Goal: Information Seeking & Learning: Learn about a topic

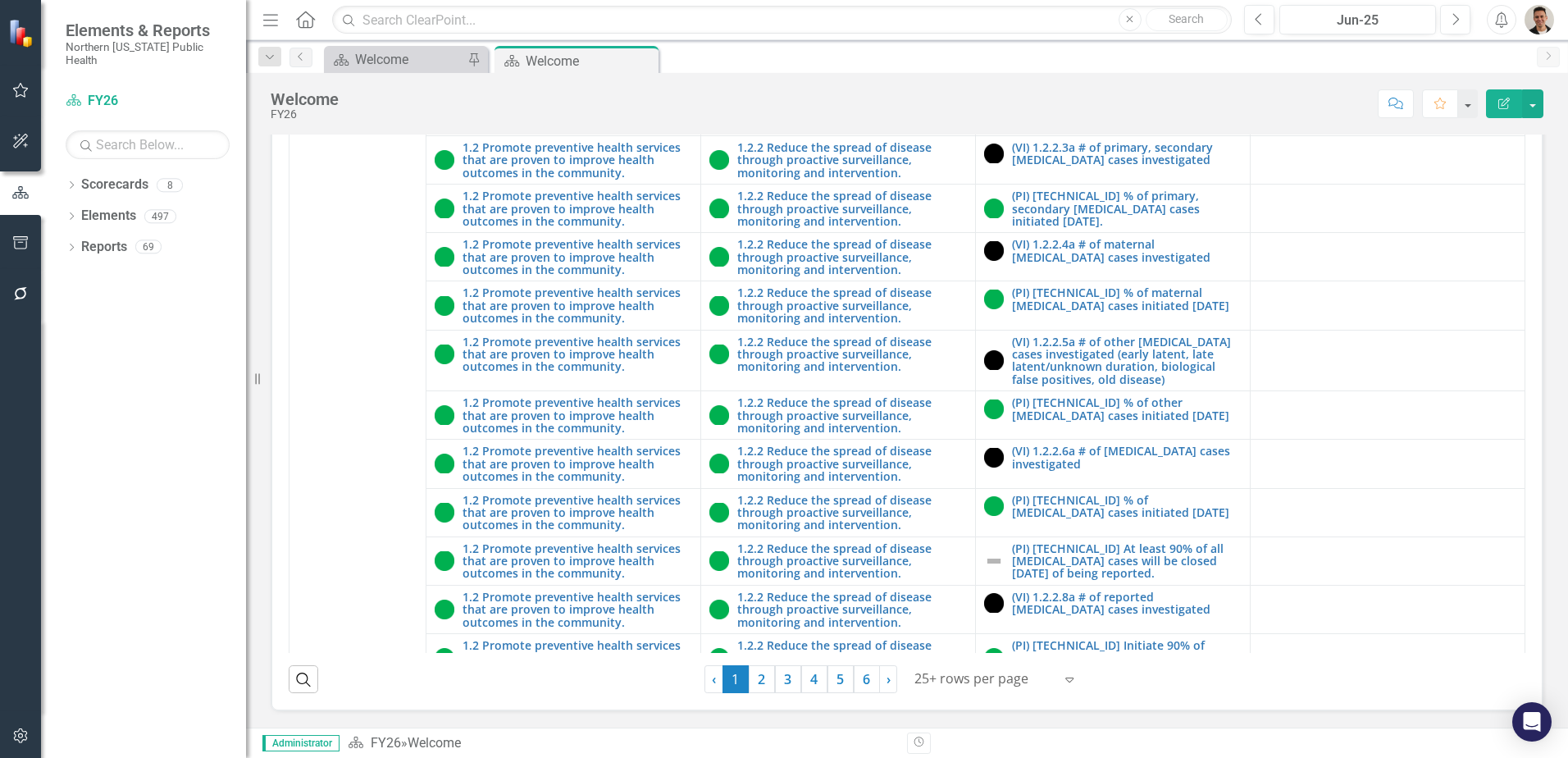
scroll to position [1394, 0]
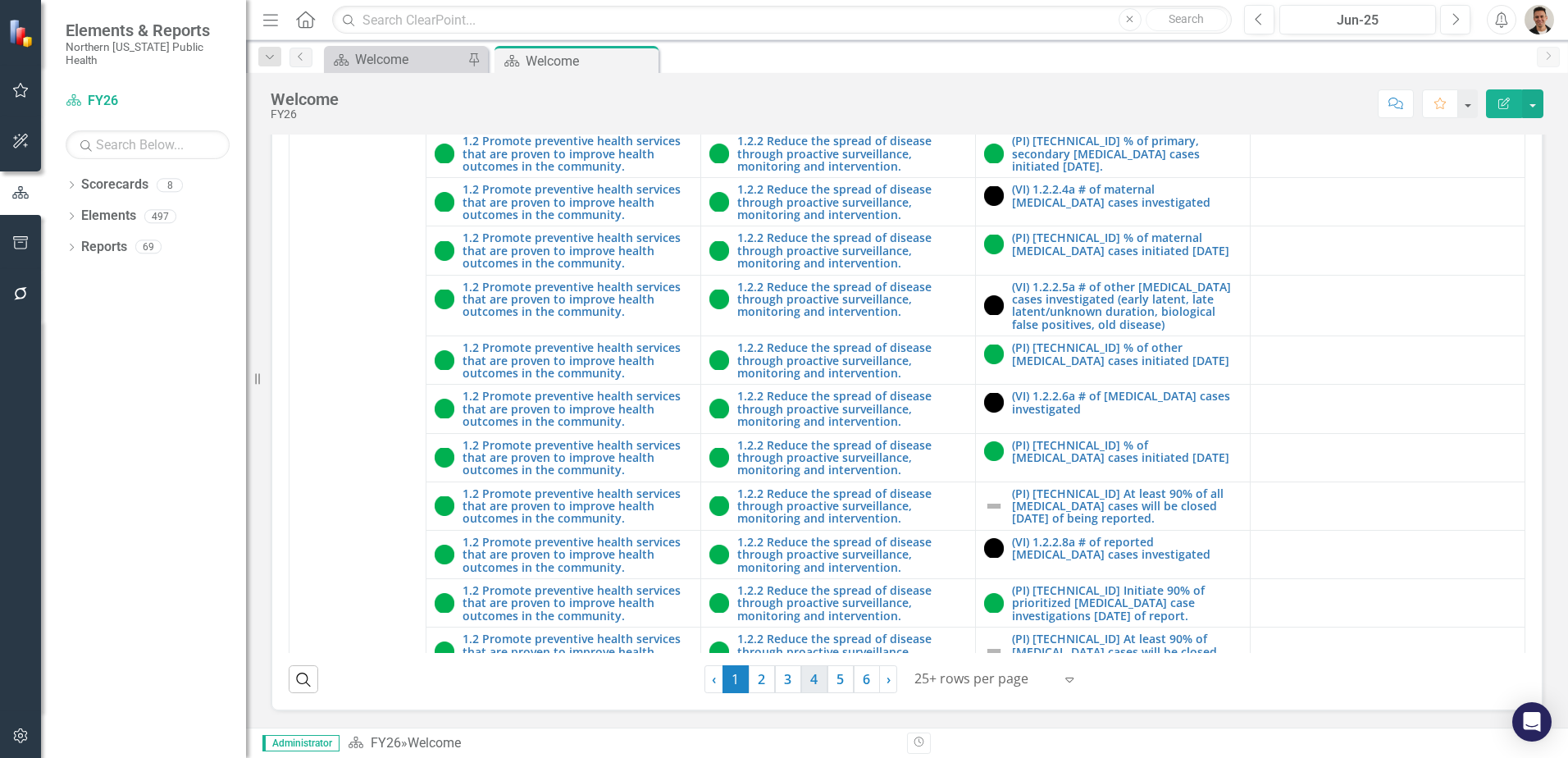
click at [803, 685] on link "4" at bounding box center [814, 679] width 26 height 28
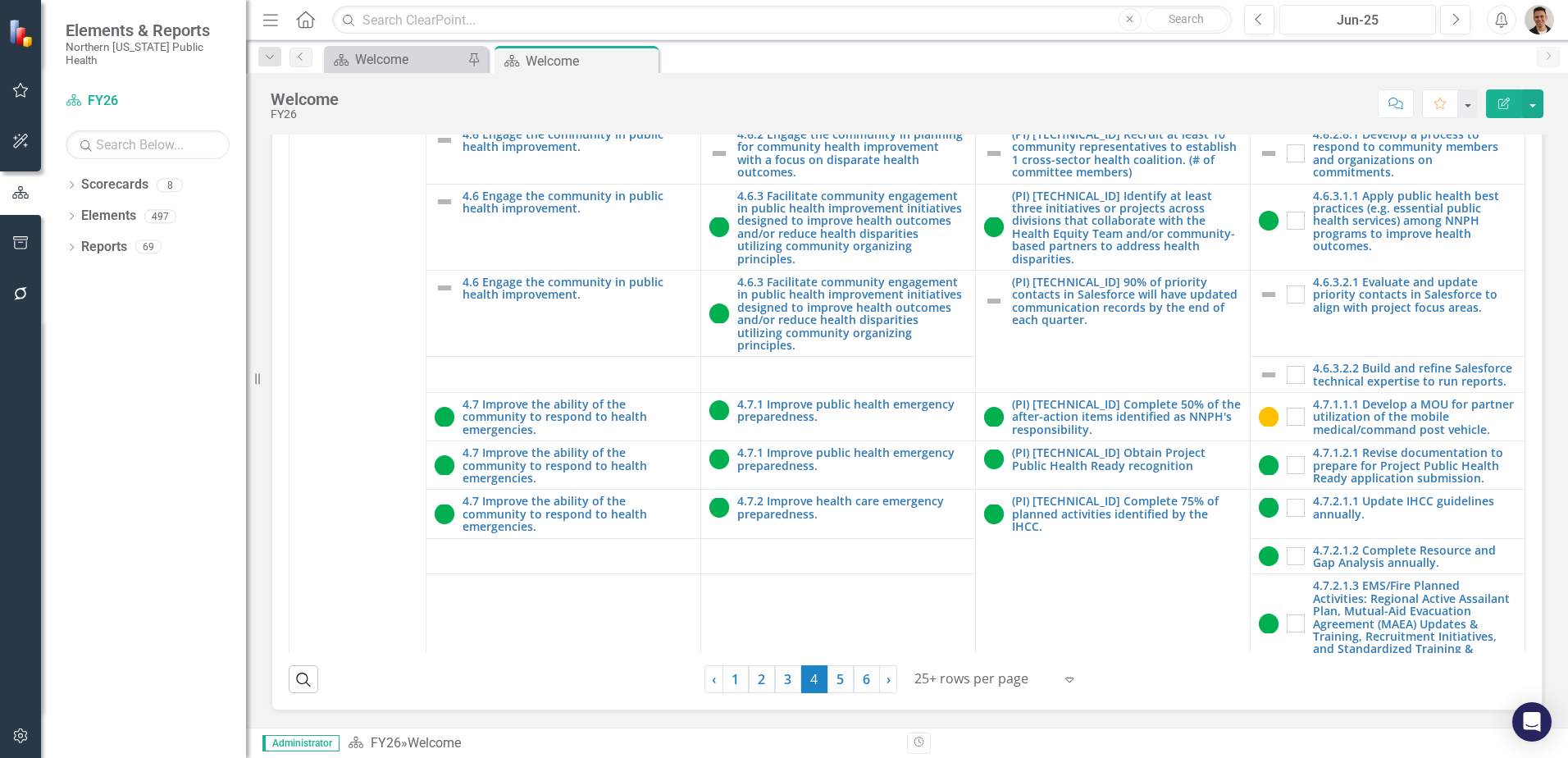
scroll to position [1476, 0]
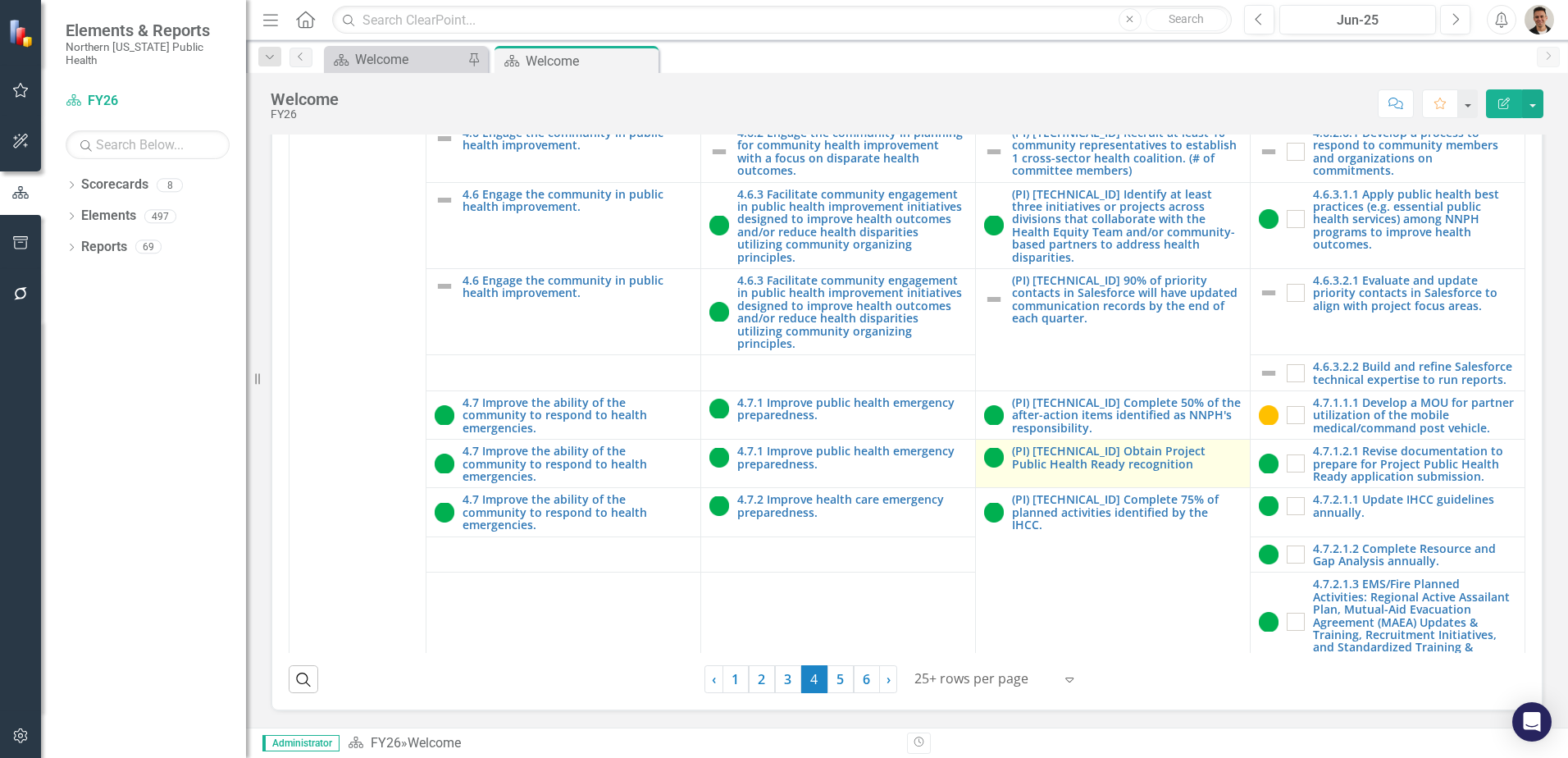
drag, startPoint x: 648, startPoint y: 59, endPoint x: 963, endPoint y: 416, distance: 476.1
click at [0, 0] on icon "Close" at bounding box center [0, 0] width 0 height 0
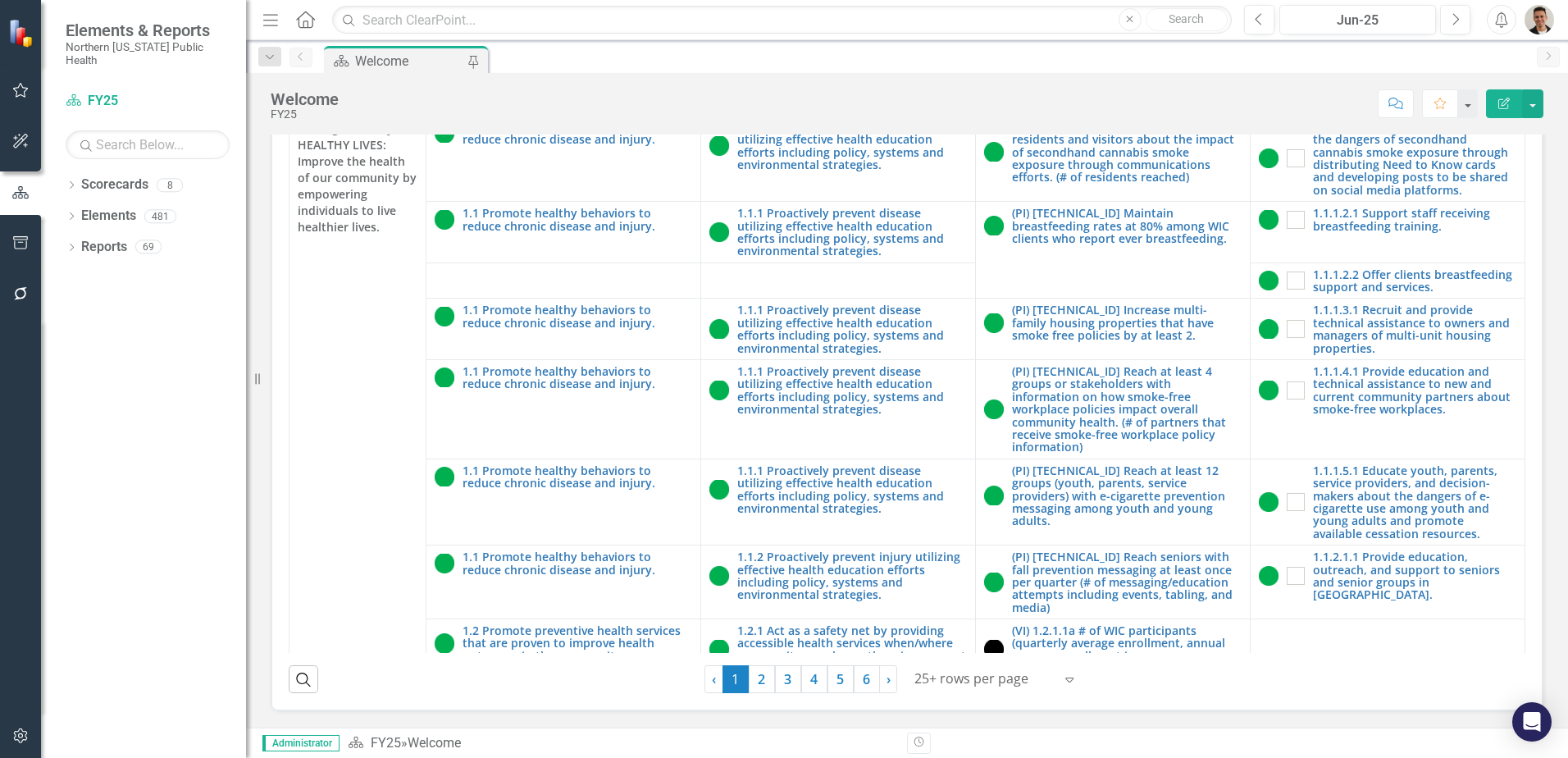
scroll to position [468, 0]
drag, startPoint x: 803, startPoint y: 674, endPoint x: 793, endPoint y: 736, distance: 62.8
click at [803, 674] on link "4" at bounding box center [814, 679] width 26 height 28
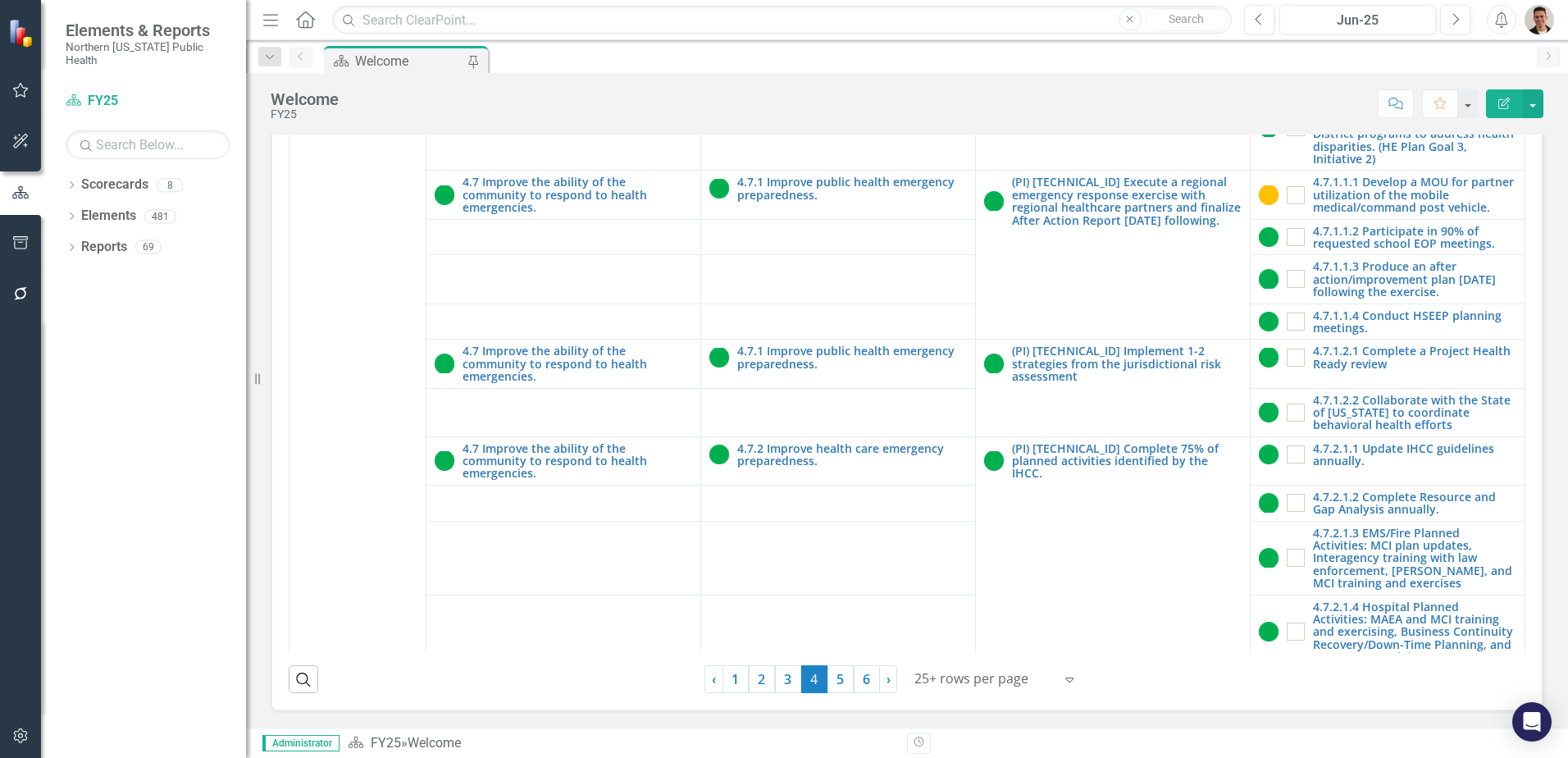
scroll to position [1476, 0]
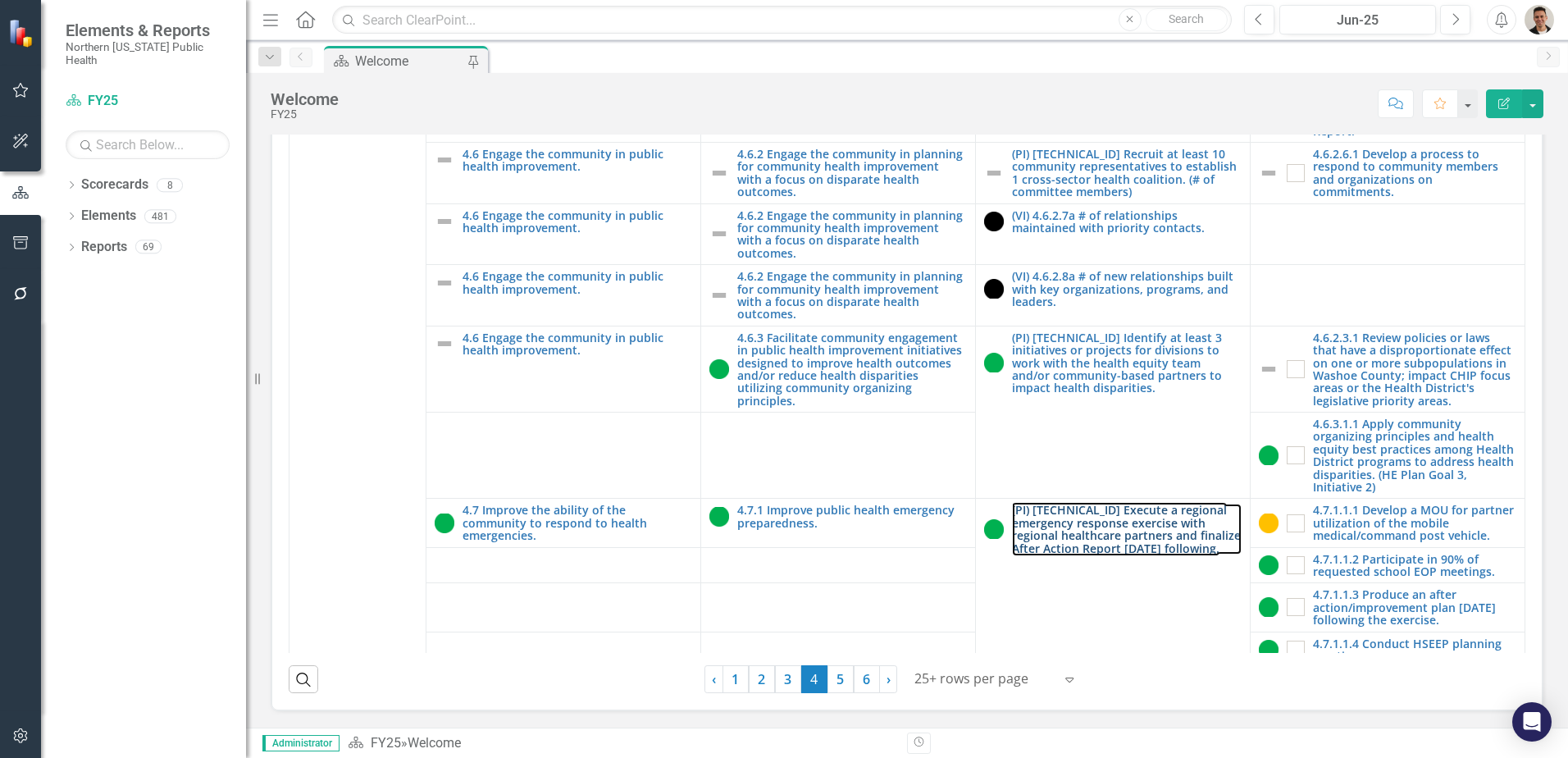
drag, startPoint x: 1083, startPoint y: 502, endPoint x: 50, endPoint y: 567, distance: 1035.0
click at [1083, 503] on link "(PI) [TECHNICAL_ID] Execute a regional emergency response exercise with regiona…" at bounding box center [1126, 529] width 230 height 51
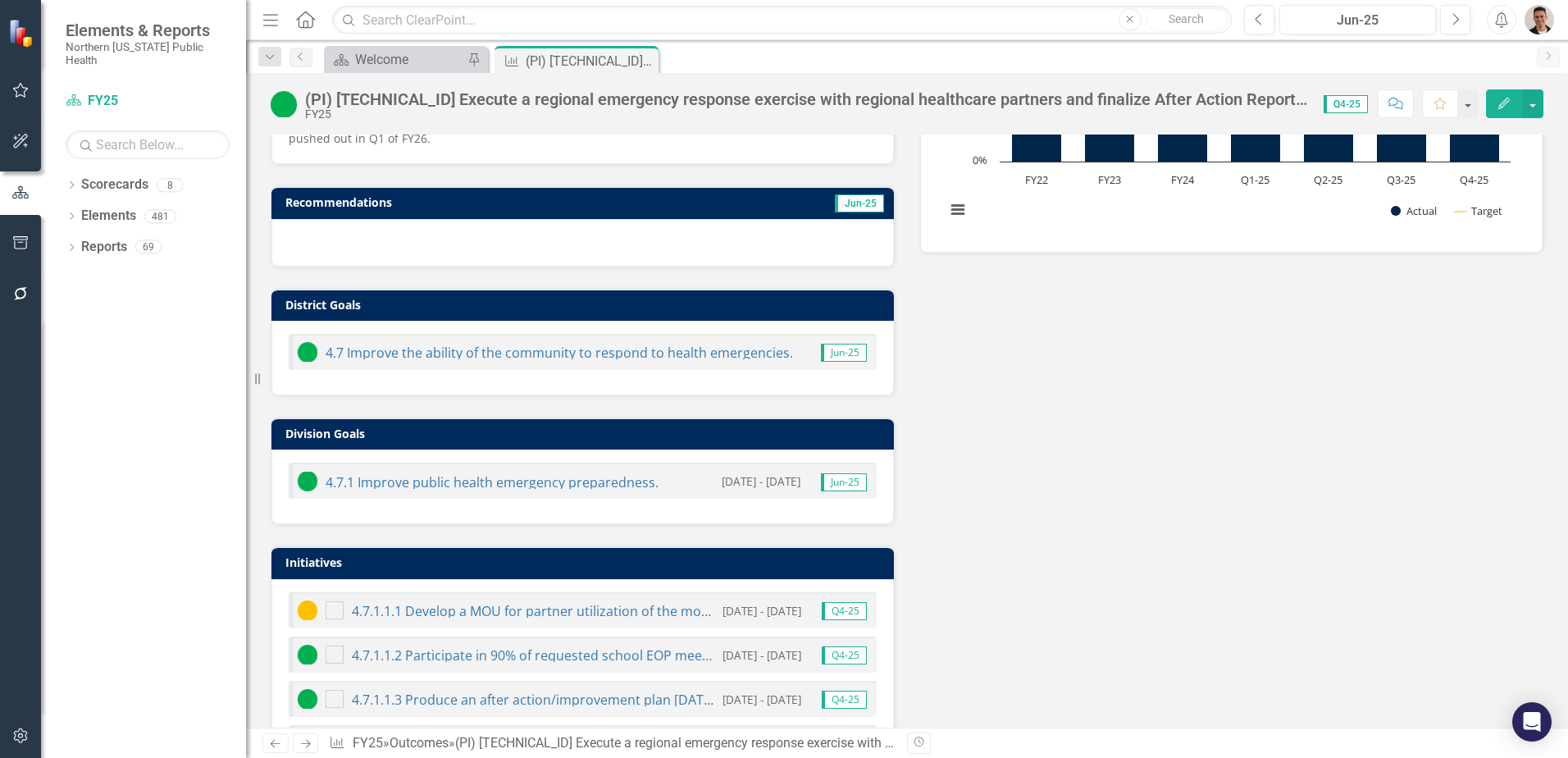
scroll to position [410, 0]
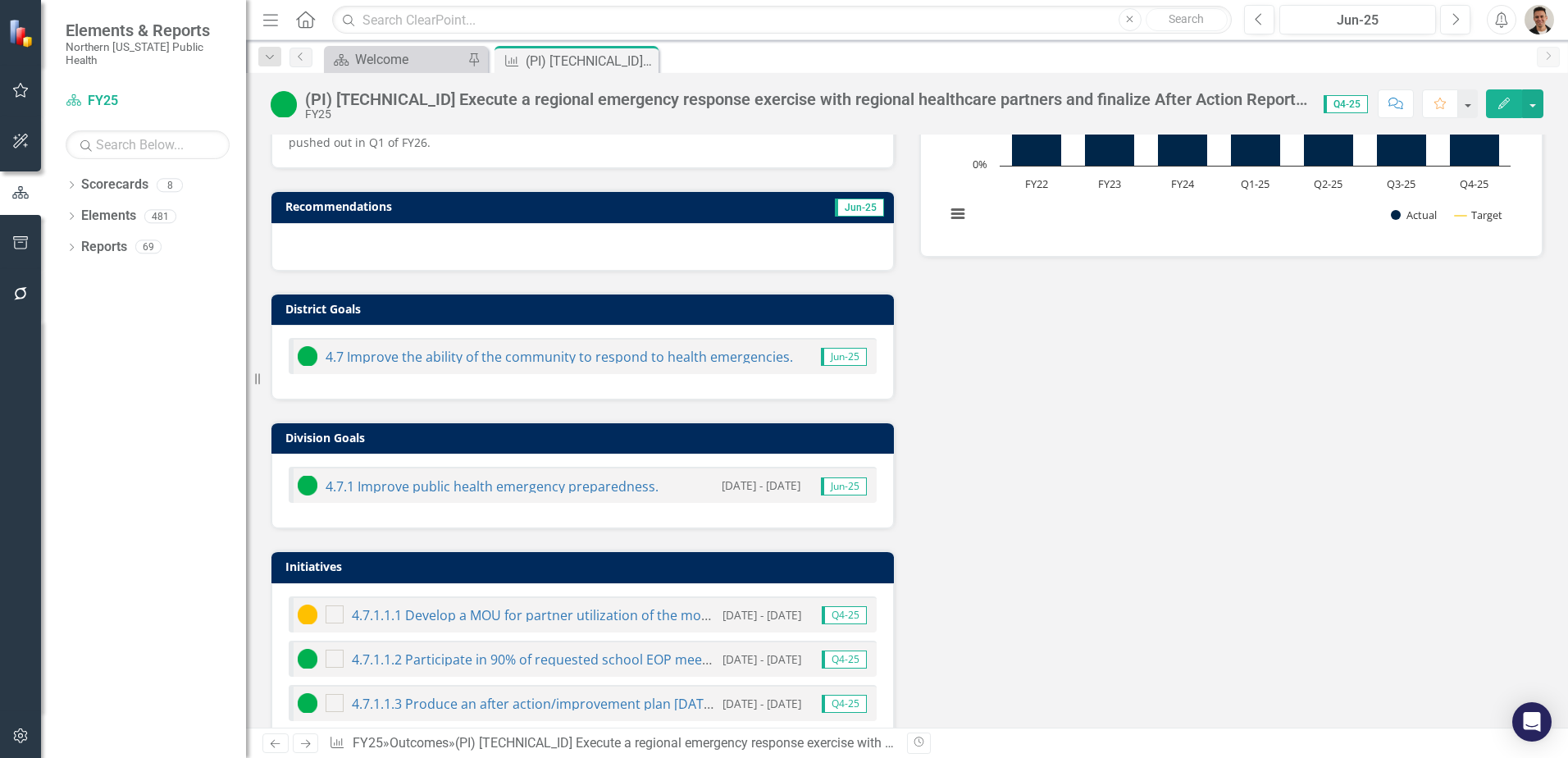
click at [0, 0] on icon "Close" at bounding box center [0, 0] width 0 height 0
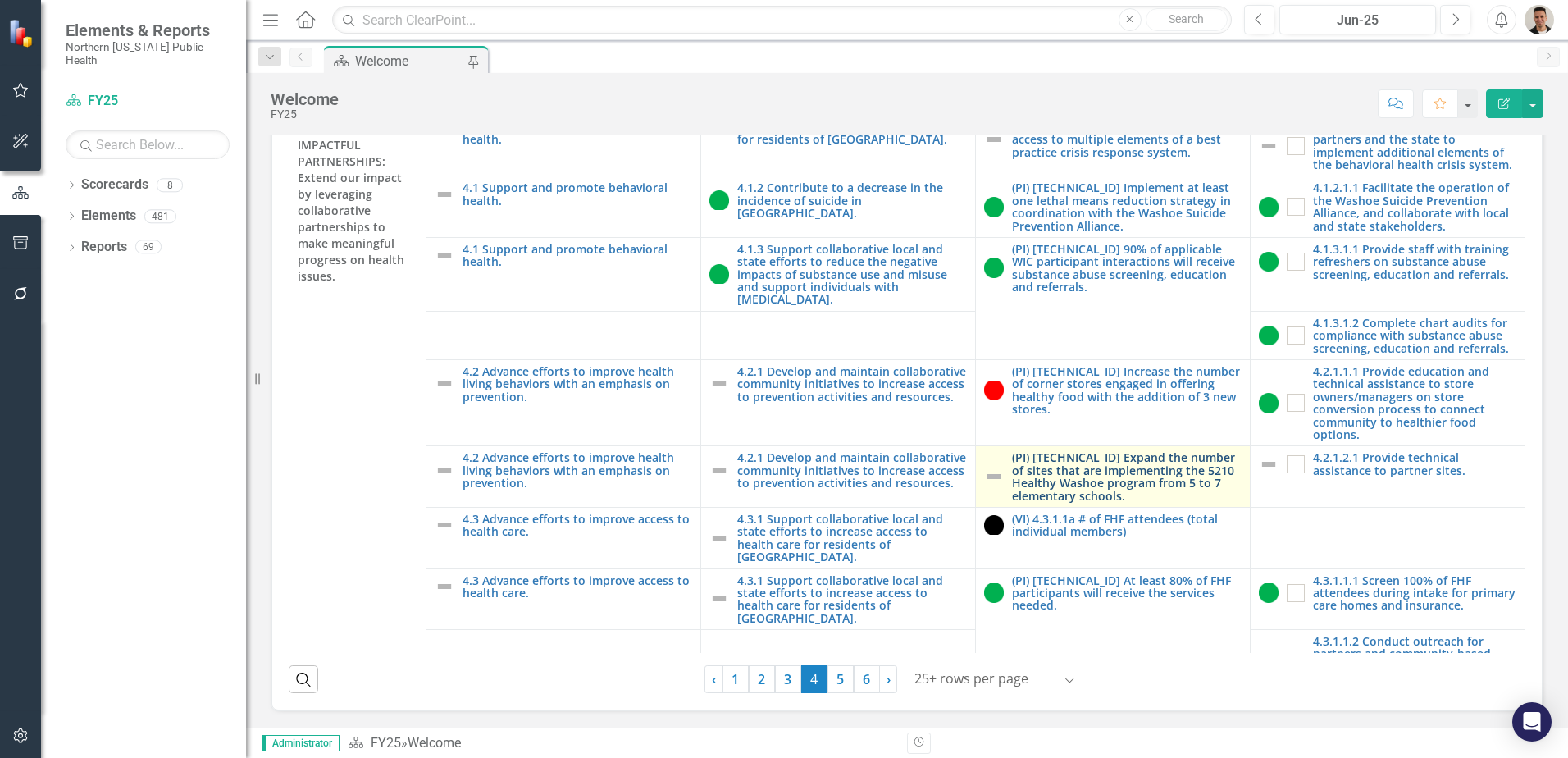
scroll to position [468, 0]
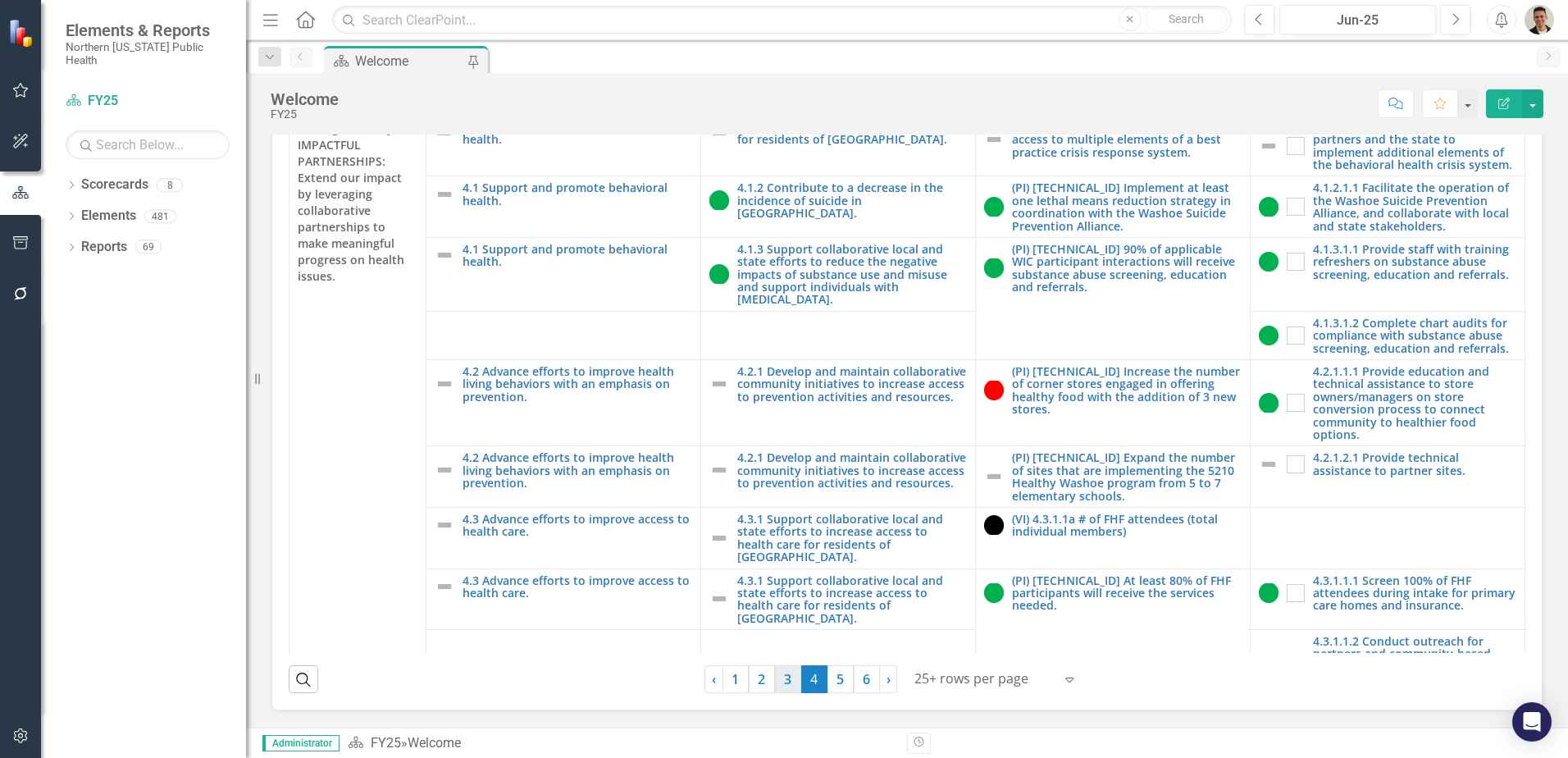
click at [783, 671] on link "3" at bounding box center [789, 679] width 26 height 28
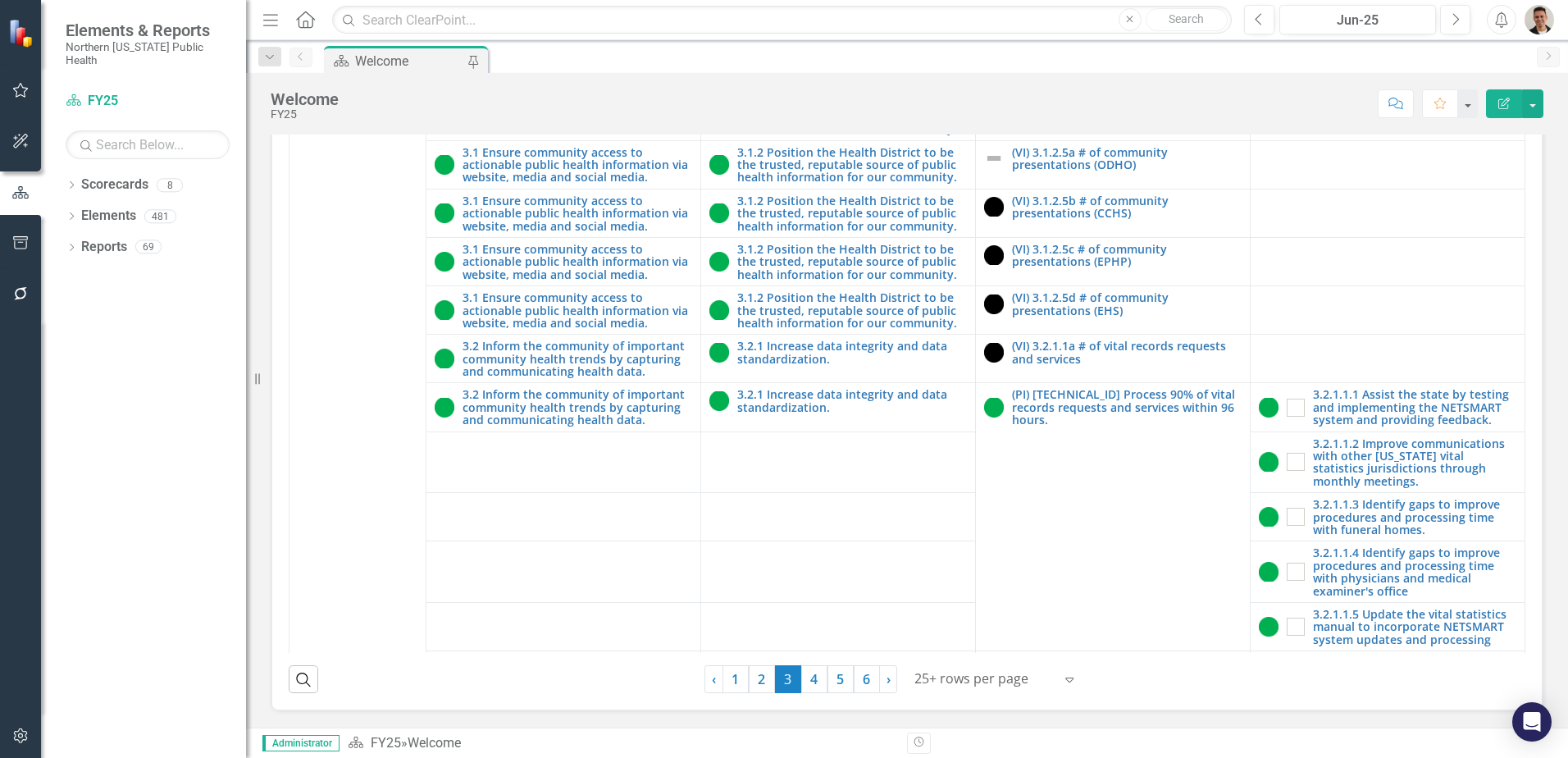
scroll to position [984, 0]
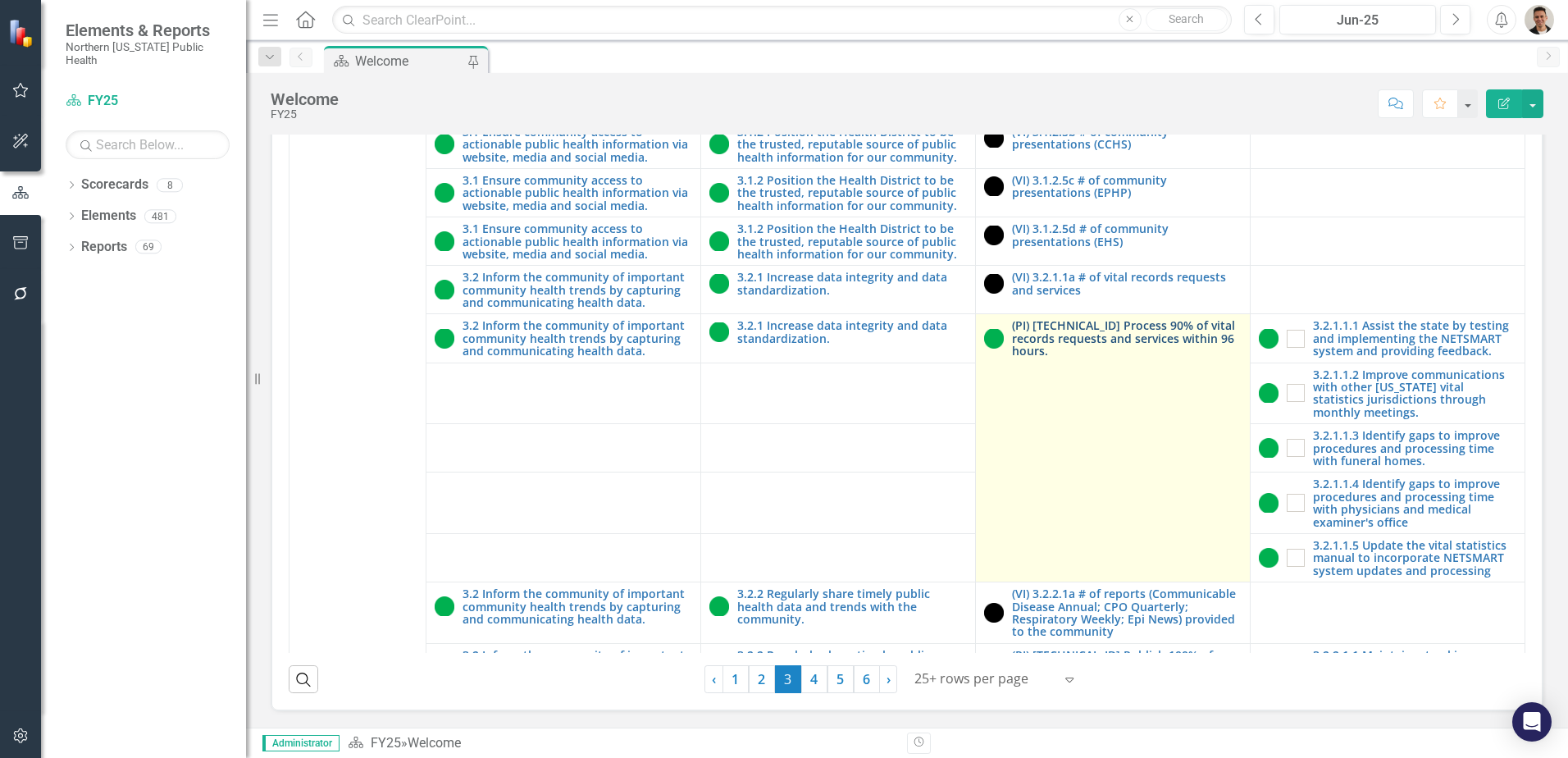
click at [1060, 331] on link "(PI) [TECHNICAL_ID] Process 90% of vital records requests and services within 9…" at bounding box center [1126, 338] width 230 height 38
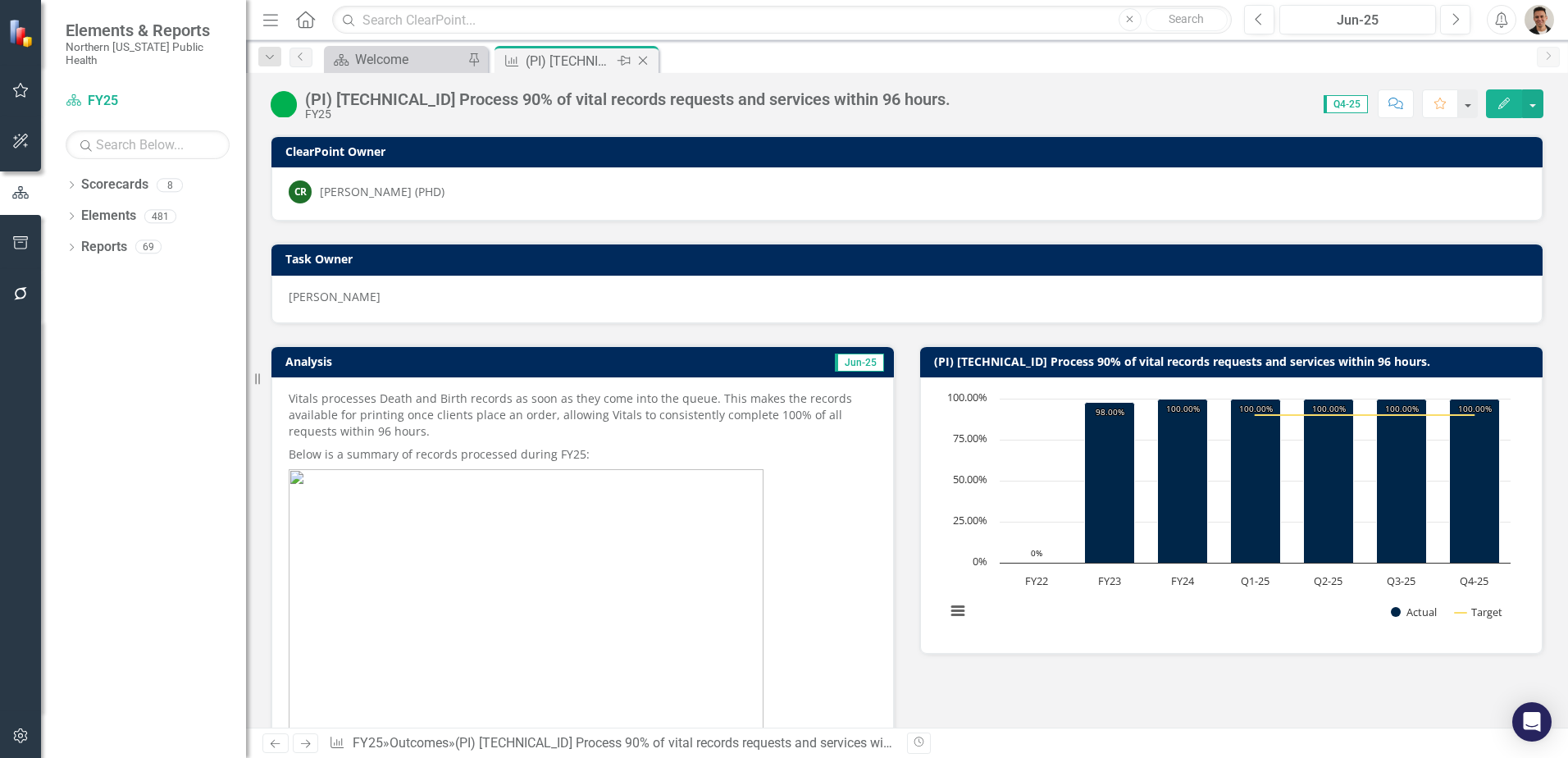
click at [645, 58] on icon at bounding box center [643, 61] width 9 height 9
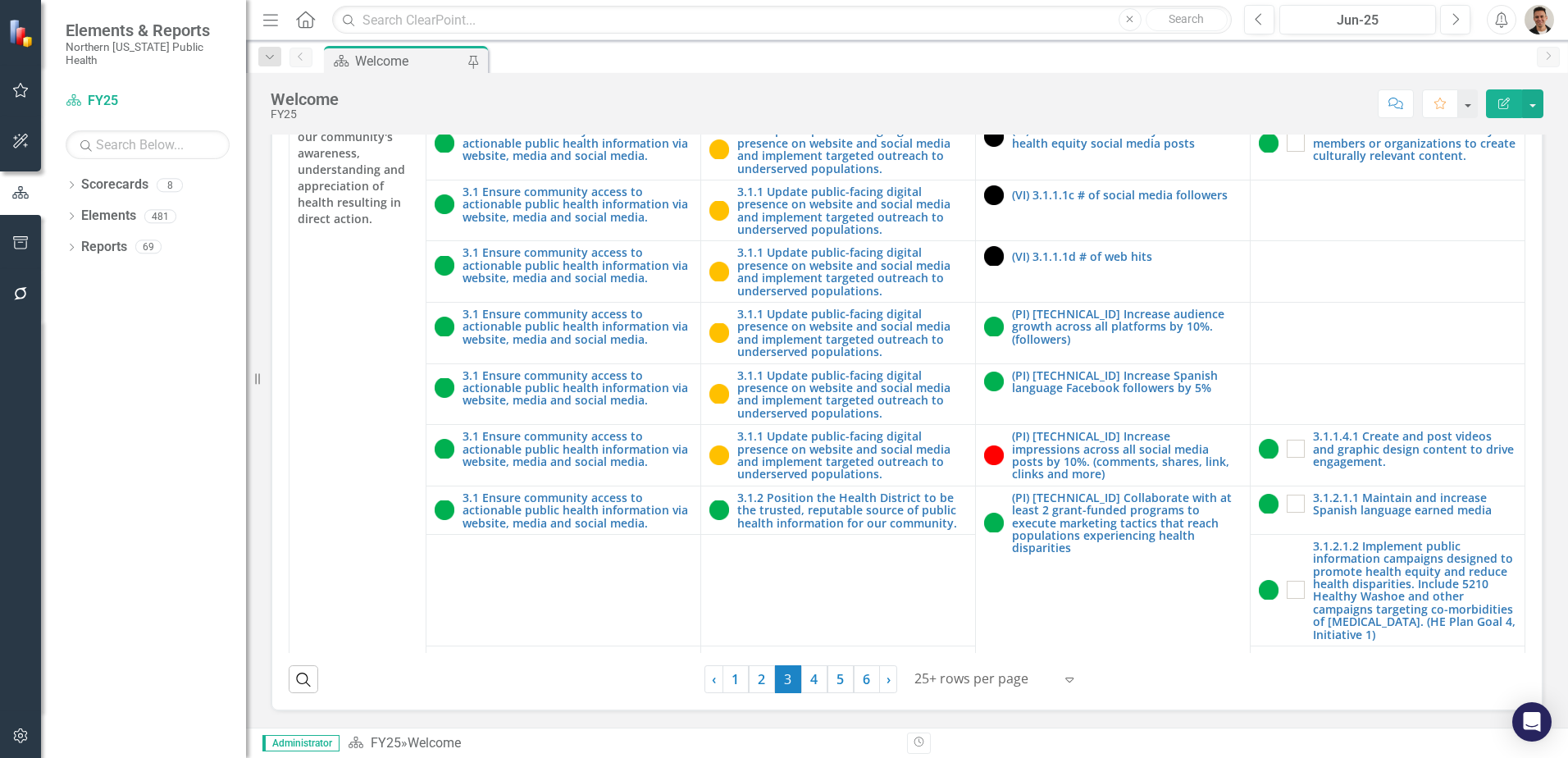
scroll to position [82, 0]
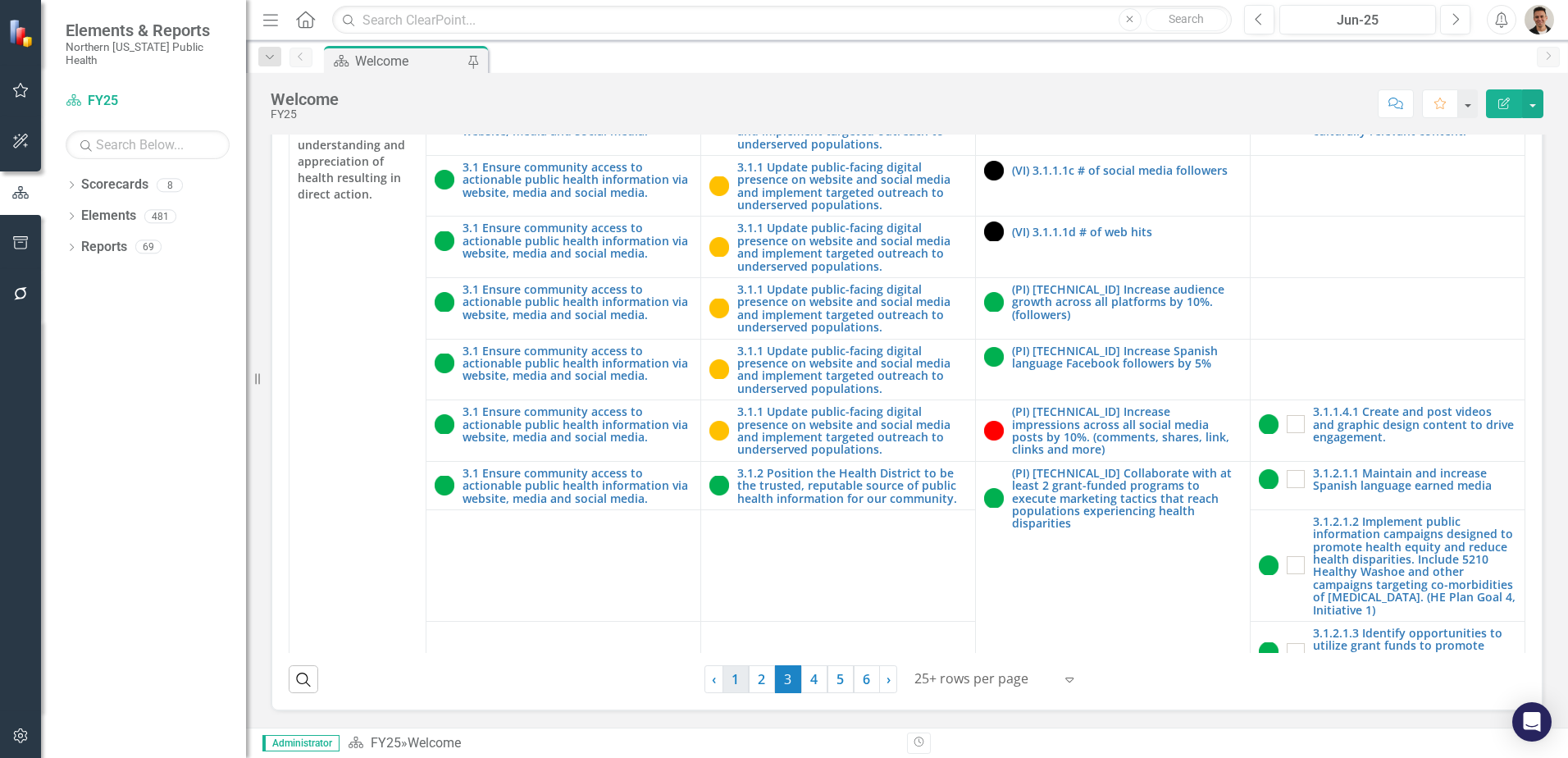
click at [727, 679] on link "1" at bounding box center [736, 679] width 26 height 28
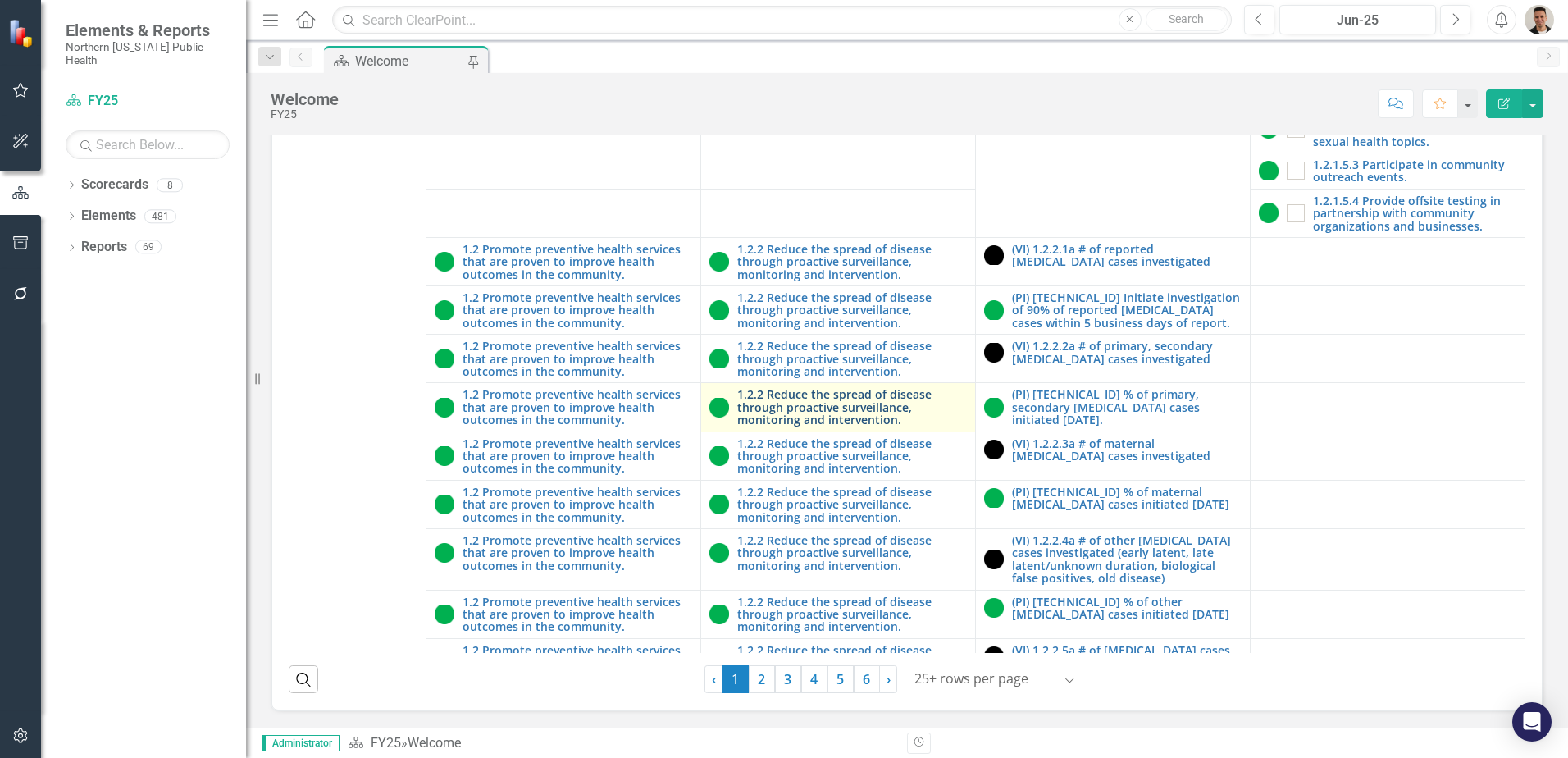
scroll to position [902, 0]
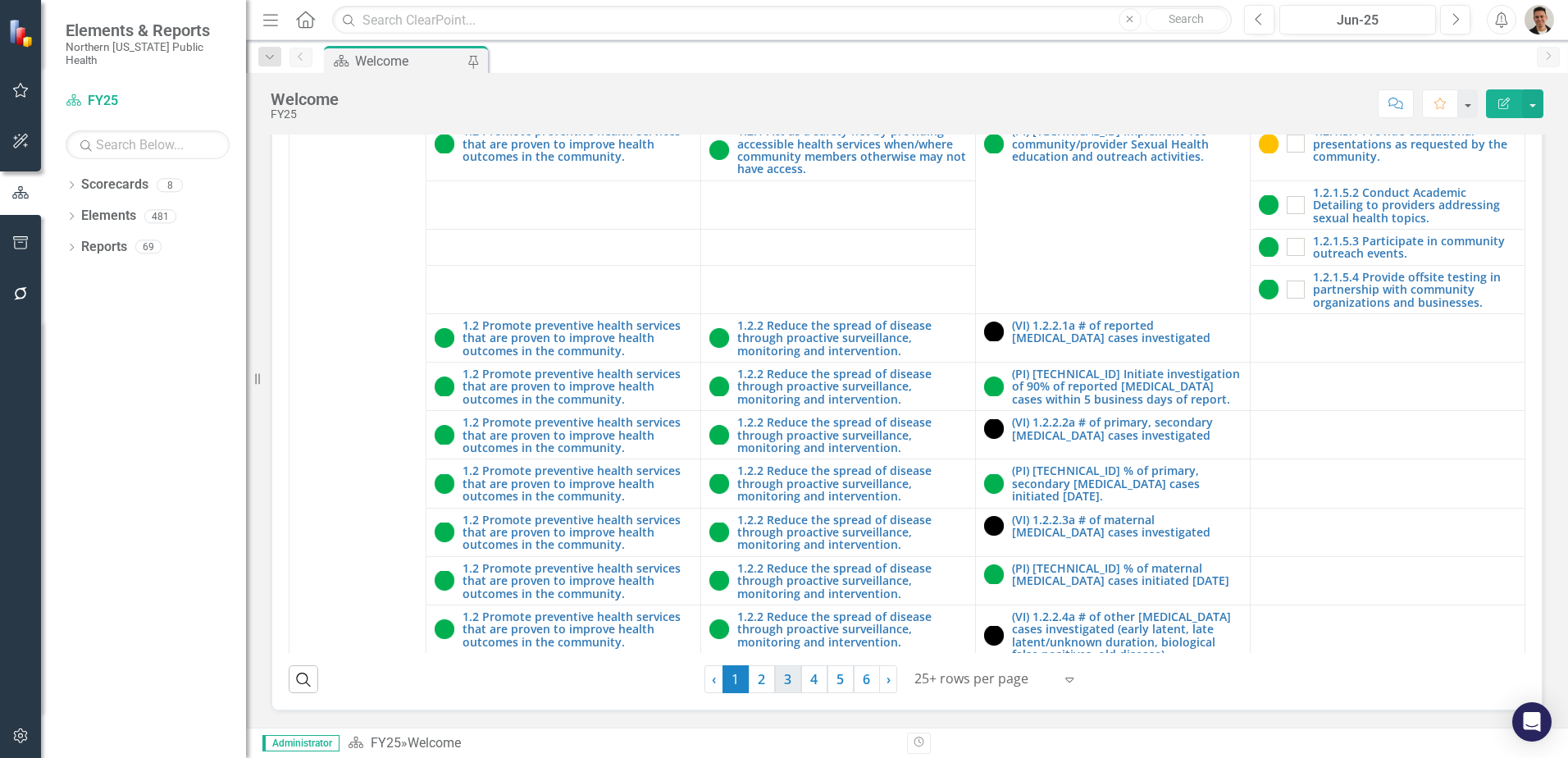
click at [784, 683] on link "3" at bounding box center [789, 679] width 26 height 28
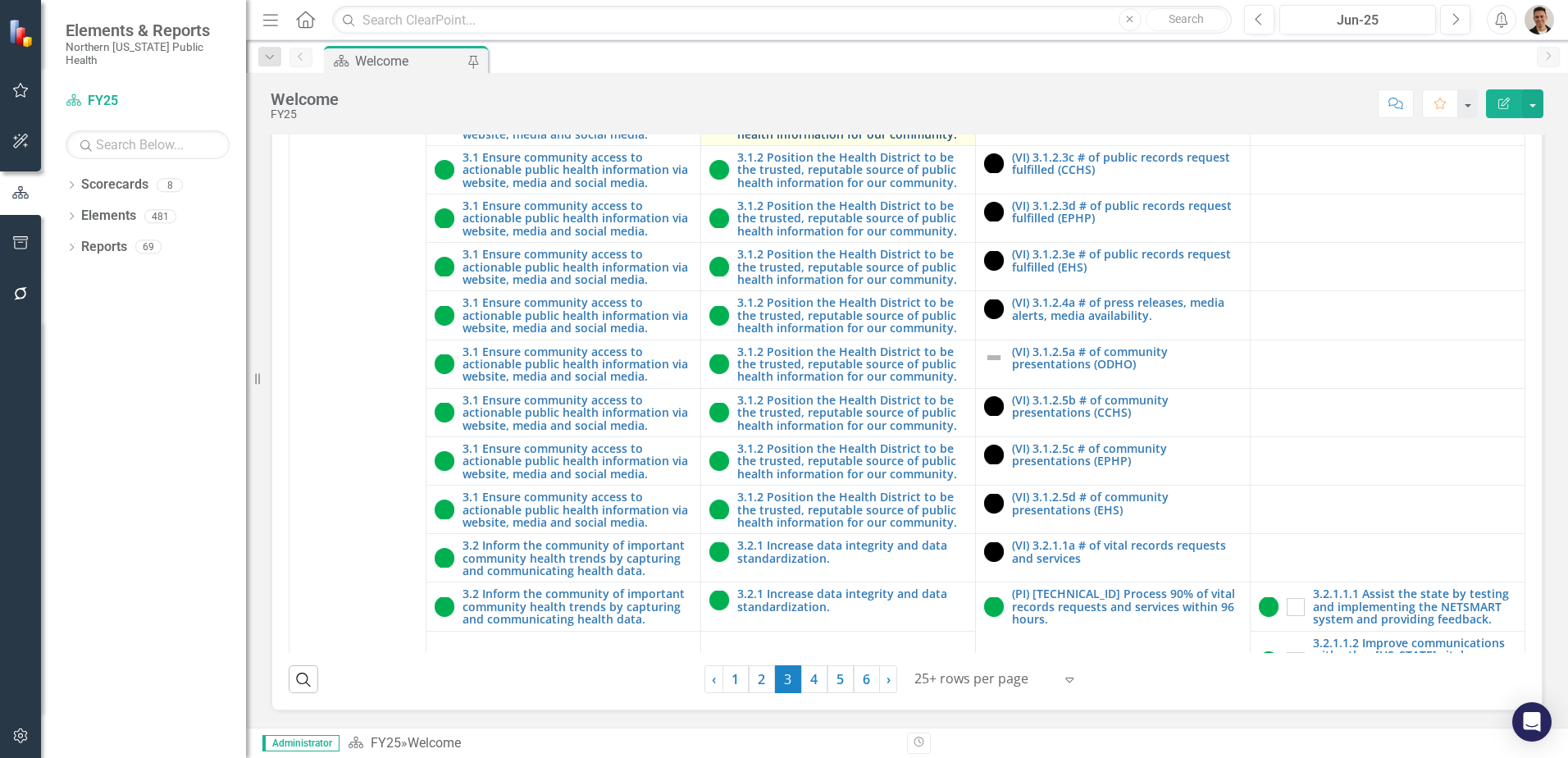
scroll to position [494, 0]
